Goal: Communication & Community: Answer question/provide support

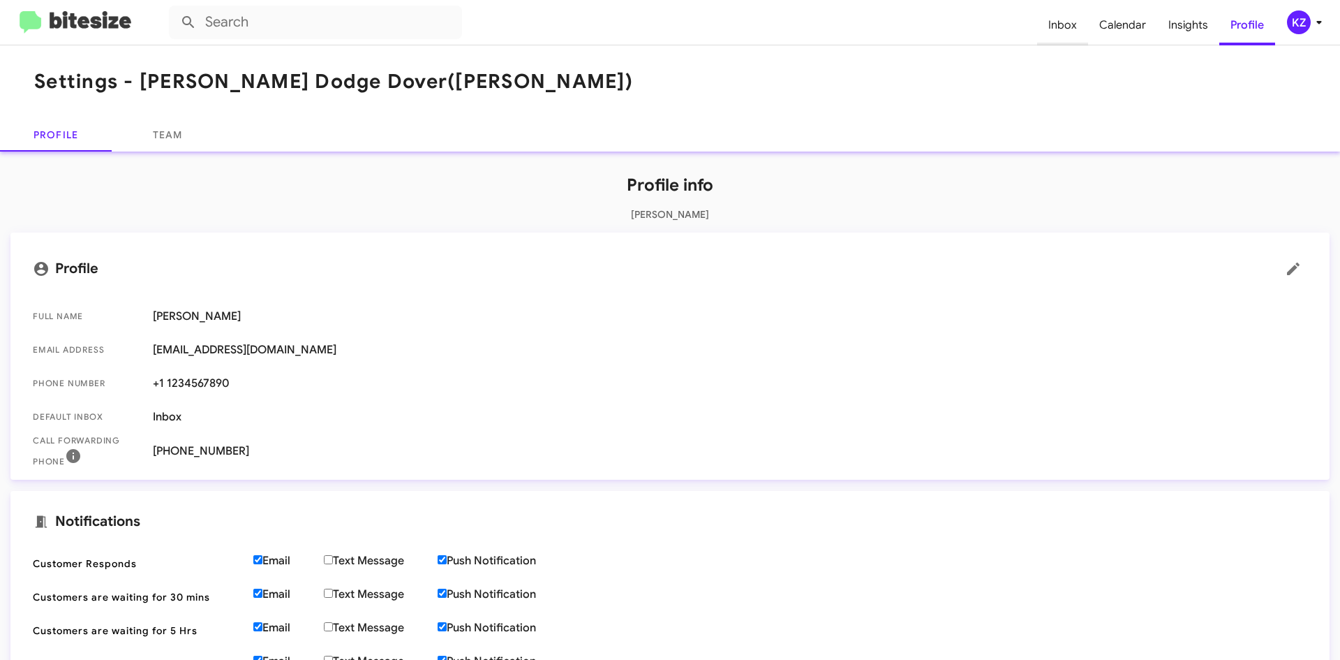
click at [1055, 23] on span "Inbox" at bounding box center [1062, 25] width 51 height 40
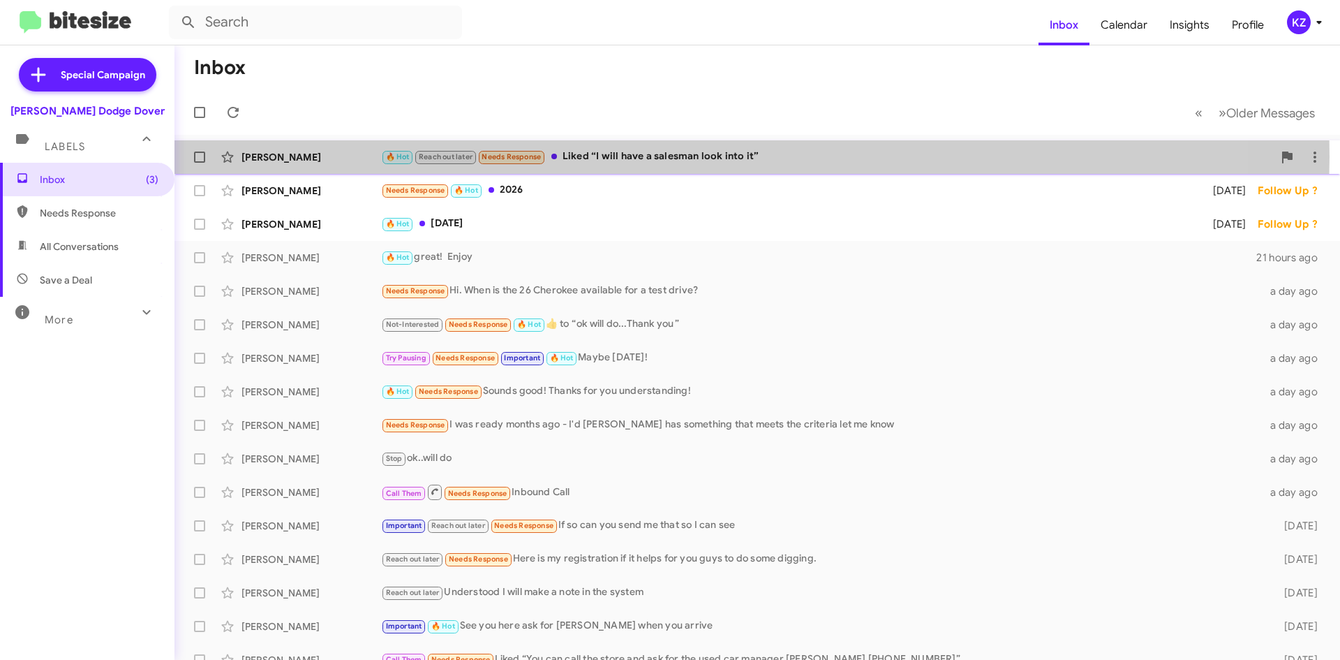
click at [669, 157] on div "🔥 Hot Reach out later Needs Response Liked “I will have a salesman look into it”" at bounding box center [827, 157] width 892 height 16
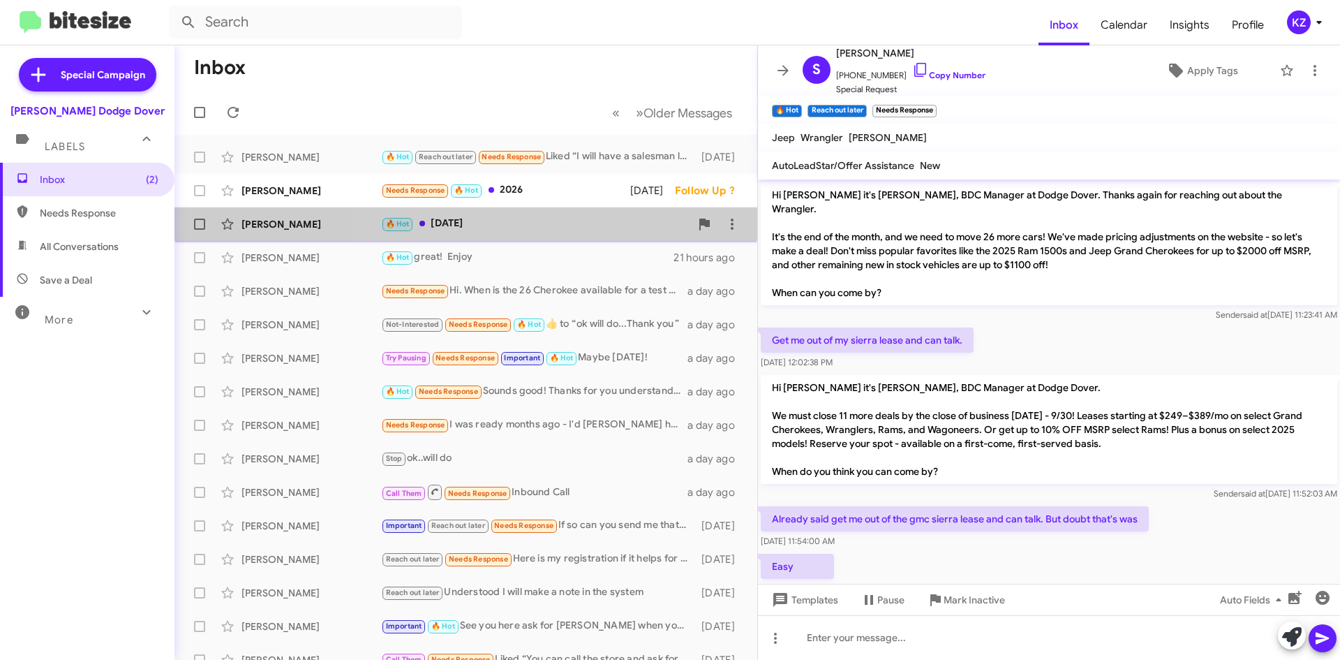
click at [554, 222] on div "🔥 Hot [DATE]" at bounding box center [535, 224] width 309 height 16
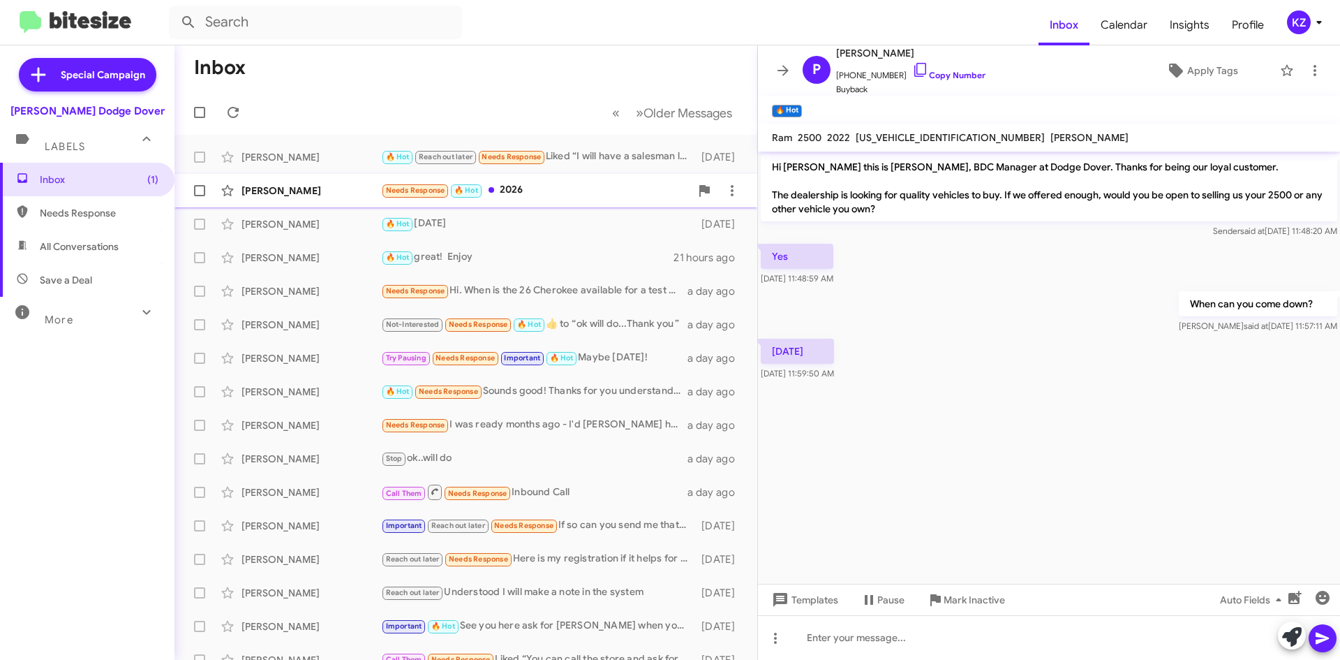
click at [551, 186] on div "Needs Response 🔥 Hot 2026" at bounding box center [535, 190] width 309 height 16
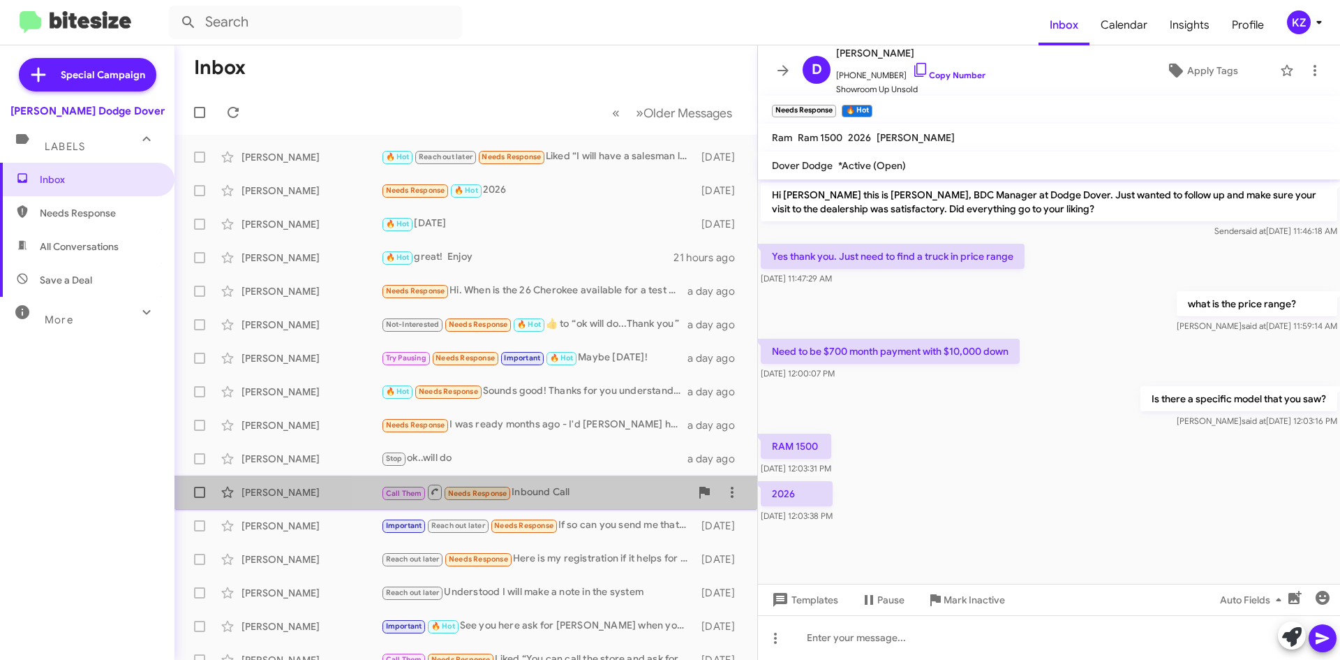
click at [549, 493] on div "Call Them Needs Response Inbound Call" at bounding box center [535, 491] width 309 height 17
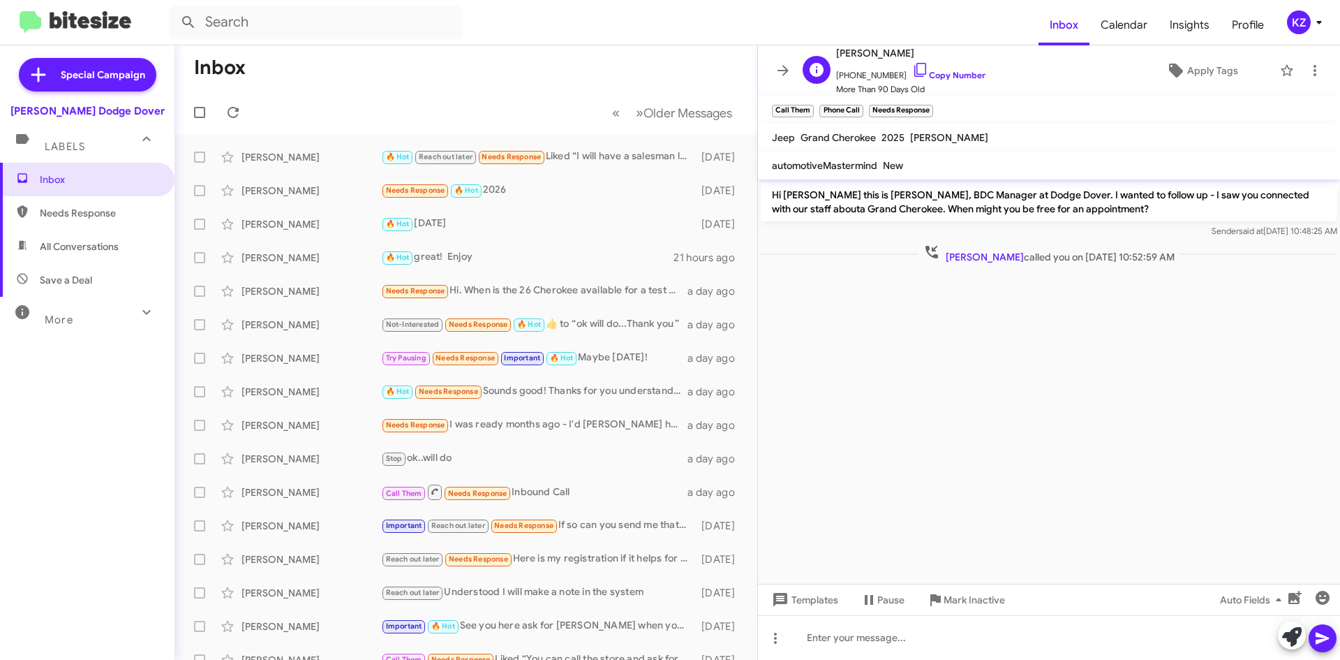
click at [860, 52] on span "[PERSON_NAME]" at bounding box center [910, 53] width 149 height 17
click at [225, 60] on h1 "Inbox" at bounding box center [220, 68] width 52 height 22
click at [1298, 29] on div "KZ" at bounding box center [1299, 22] width 24 height 24
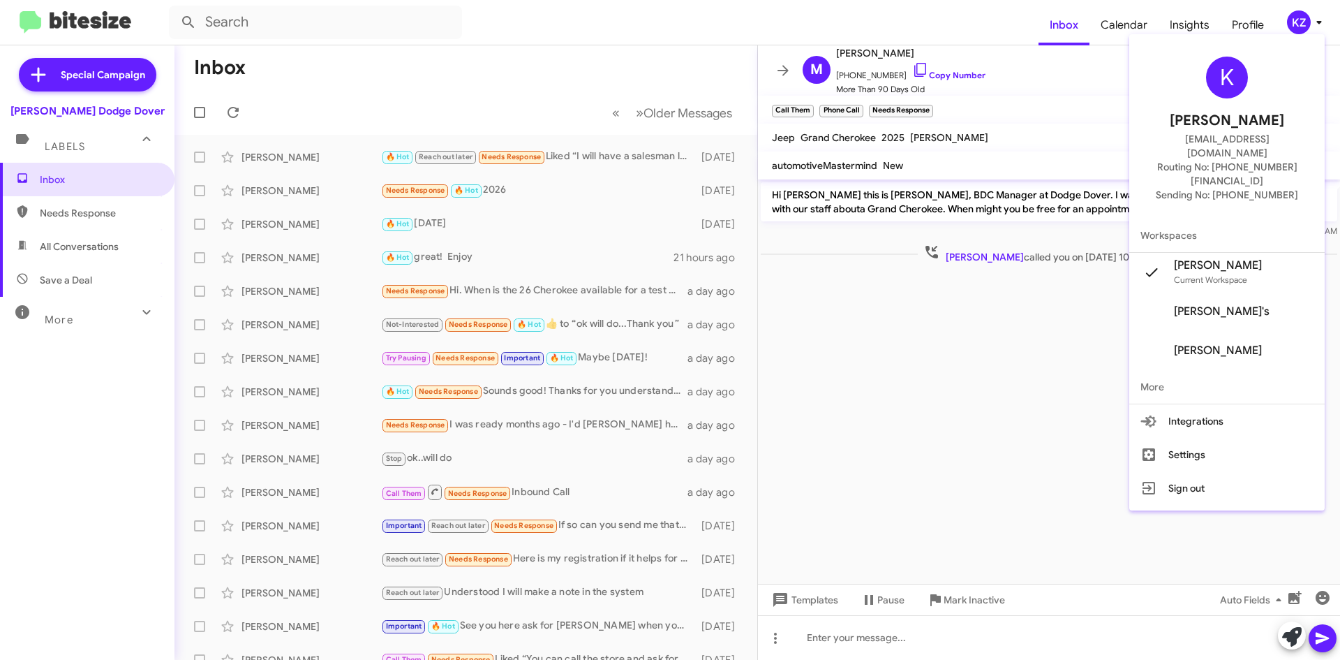
click at [52, 110] on div at bounding box center [670, 330] width 1340 height 660
